Goal: Information Seeking & Learning: Learn about a topic

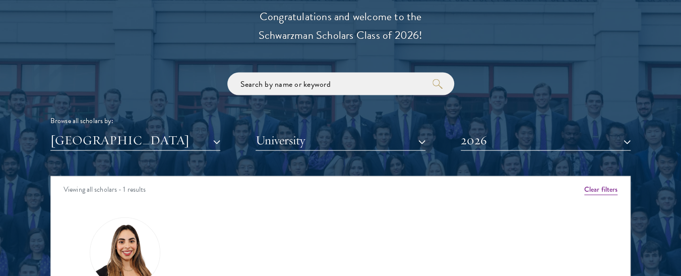
scroll to position [1143, 0]
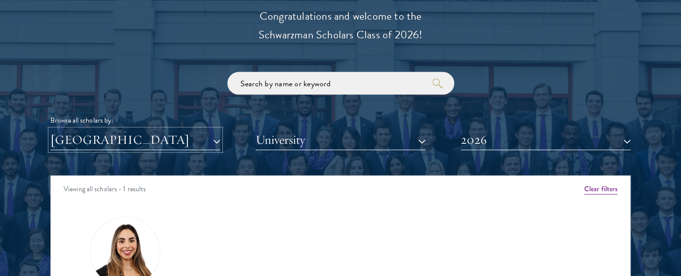
click at [174, 140] on button "[GEOGRAPHIC_DATA]" at bounding box center [135, 140] width 170 height 21
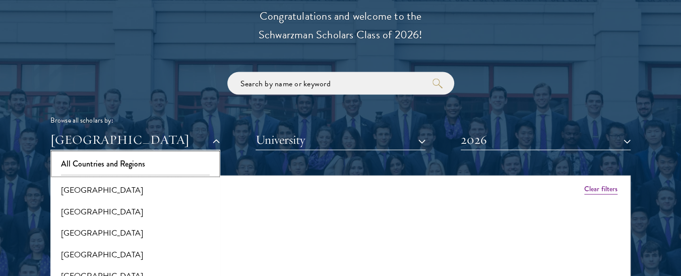
click at [143, 167] on button "All Countries and Regions" at bounding box center [135, 163] width 164 height 21
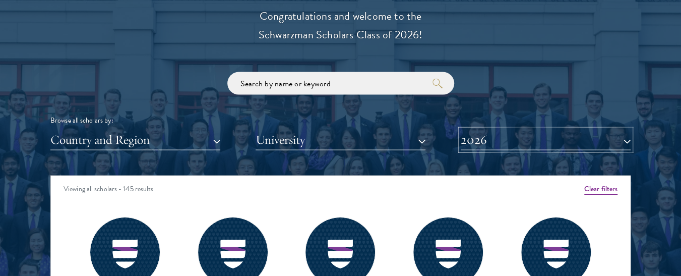
click at [515, 143] on button "2026" at bounding box center [546, 140] width 170 height 21
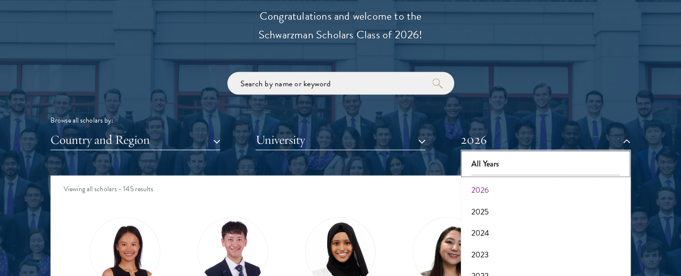
click at [510, 159] on button "All Years" at bounding box center [546, 163] width 164 height 21
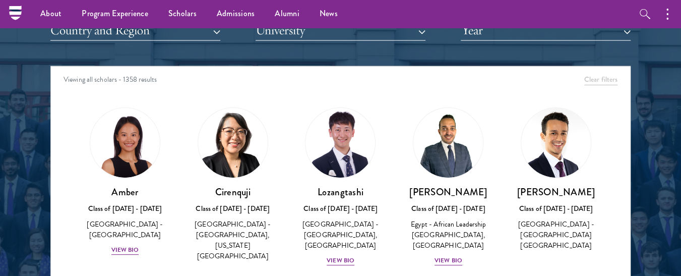
scroll to position [1151, 0]
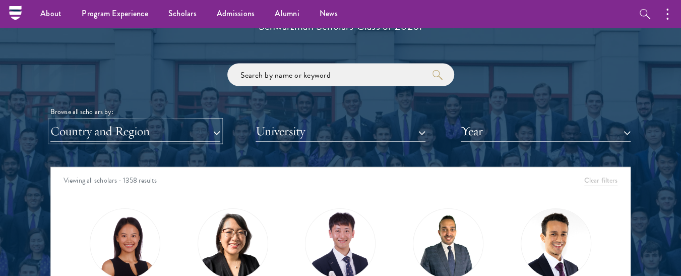
click at [133, 134] on button "Country and Region" at bounding box center [135, 131] width 170 height 21
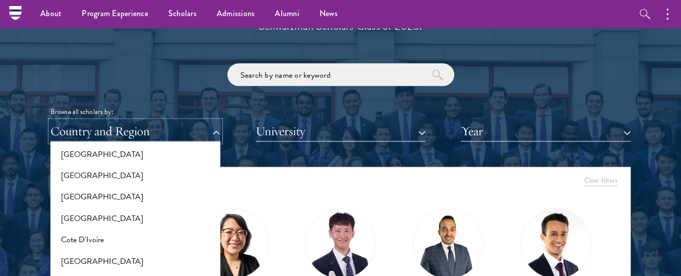
scroll to position [370, 0]
click at [116, 213] on button "[GEOGRAPHIC_DATA]" at bounding box center [135, 218] width 164 height 21
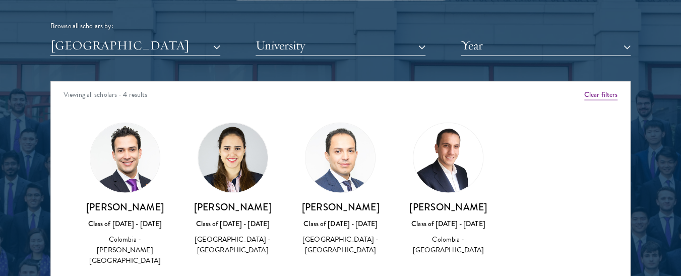
scroll to position [1271, 0]
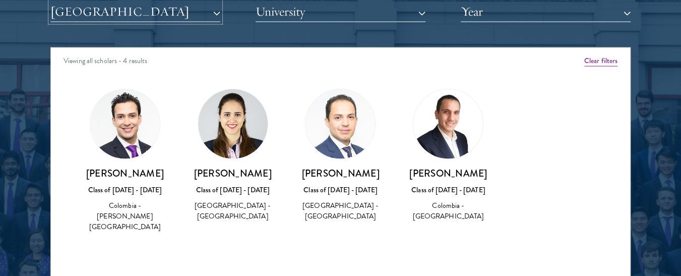
click at [118, 18] on button "[GEOGRAPHIC_DATA]" at bounding box center [135, 12] width 170 height 21
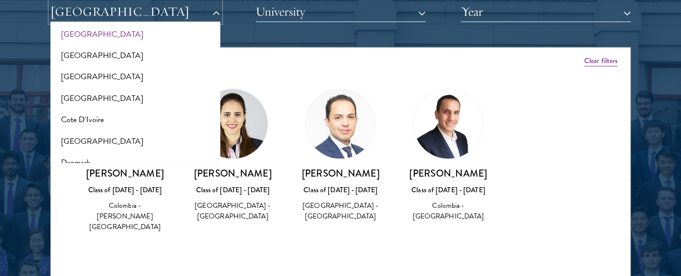
scroll to position [0, 0]
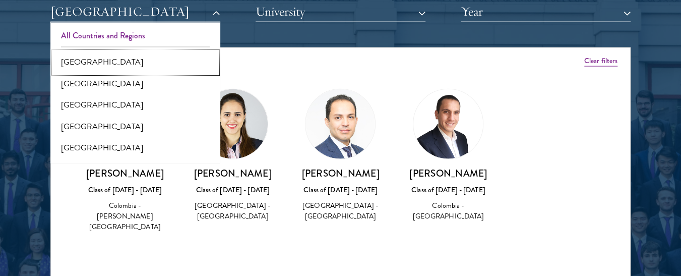
drag, startPoint x: 105, startPoint y: 64, endPoint x: 103, endPoint y: 26, distance: 37.3
click at [103, 26] on div "All Countries and Regions [GEOGRAPHIC_DATA] [GEOGRAPHIC_DATA] [GEOGRAPHIC_DATA]…" at bounding box center [135, 92] width 170 height 141
click at [103, 26] on button "All Countries and Regions" at bounding box center [135, 35] width 164 height 21
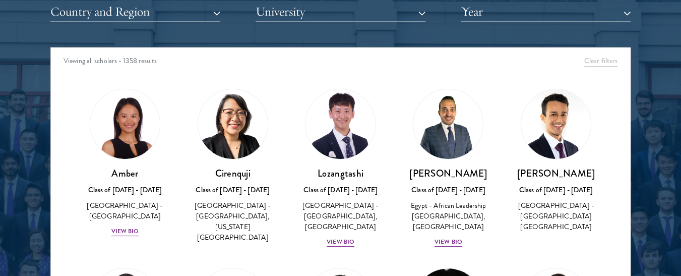
click at [126, 36] on div "Scholar Directory Congratulations and welcome to the Schwarzman Scholars Class …" at bounding box center [340, 93] width 580 height 513
